Goal: Task Accomplishment & Management: Complete application form

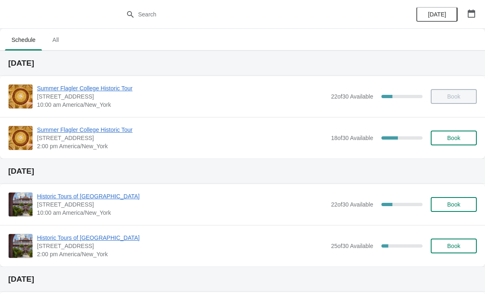
click at [452, 138] on span "Book" at bounding box center [453, 138] width 13 height 7
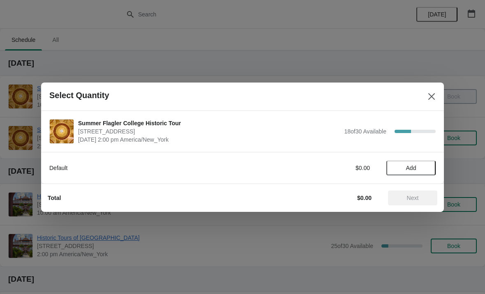
click at [412, 172] on button "Add" at bounding box center [410, 168] width 49 height 15
click at [421, 164] on icon at bounding box center [425, 168] width 9 height 9
click at [418, 200] on span "Next" at bounding box center [413, 198] width 12 height 7
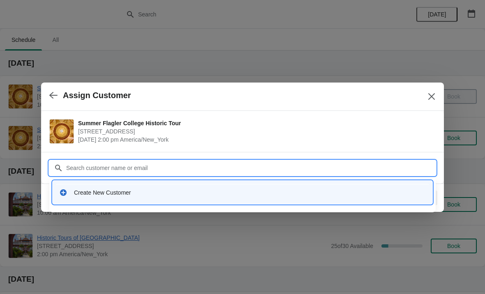
click at [143, 199] on div "Create New Customer" at bounding box center [242, 192] width 373 height 17
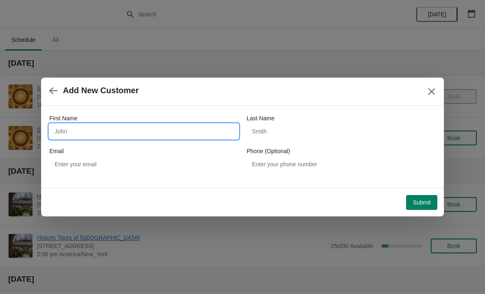
click at [144, 138] on input "First Name" at bounding box center [143, 131] width 189 height 15
type input "[PERSON_NAME]"
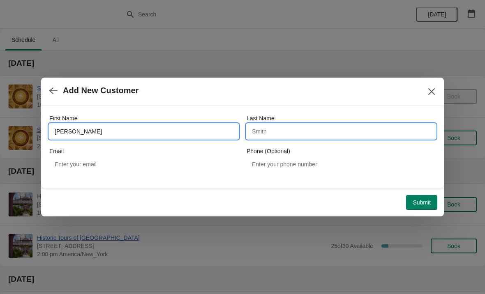
click at [326, 134] on input "Last Name" at bounding box center [341, 131] width 189 height 15
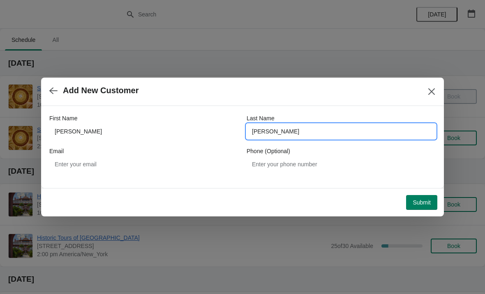
type input "[PERSON_NAME]"
click at [380, 94] on span "Add New Customer" at bounding box center [232, 90] width 367 height 9
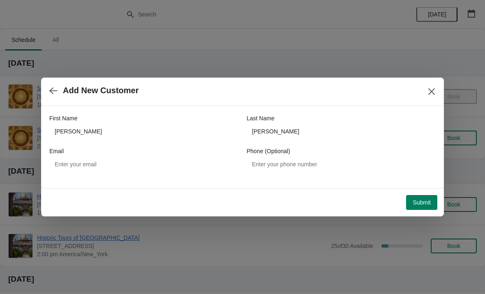
click at [426, 208] on button "Submit" at bounding box center [421, 202] width 31 height 15
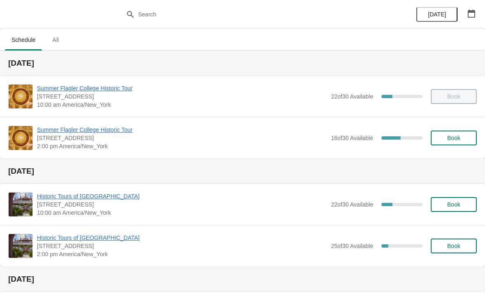
click at [79, 123] on div "Summer Flagler College Historic Tour 74 King Street, St. Augustine, FL, USA 2:0…" at bounding box center [242, 138] width 485 height 42
click at [80, 130] on span "Summer Flagler College Historic Tour" at bounding box center [182, 130] width 290 height 8
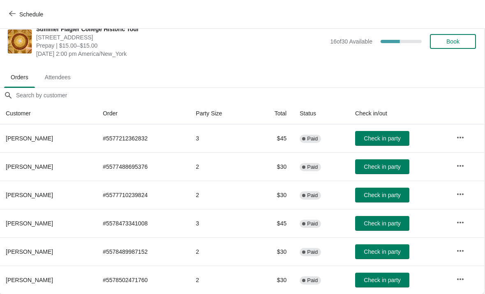
scroll to position [12, 0]
